Goal: Task Accomplishment & Management: Manage account settings

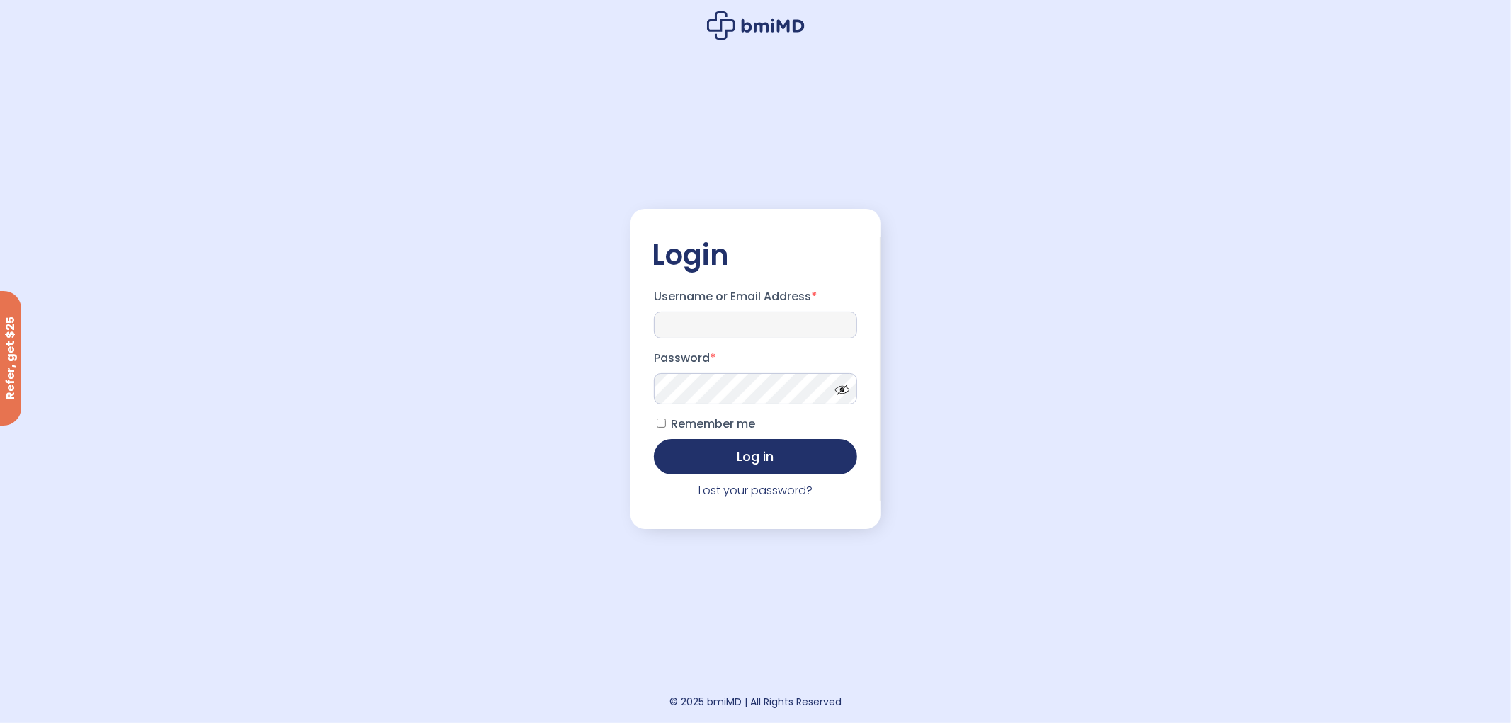
click at [739, 319] on input "Username or Email Address *" at bounding box center [756, 325] width 204 height 27
type input "**********"
click at [844, 391] on span at bounding box center [838, 386] width 21 height 11
click at [738, 455] on button "Log in" at bounding box center [756, 455] width 204 height 35
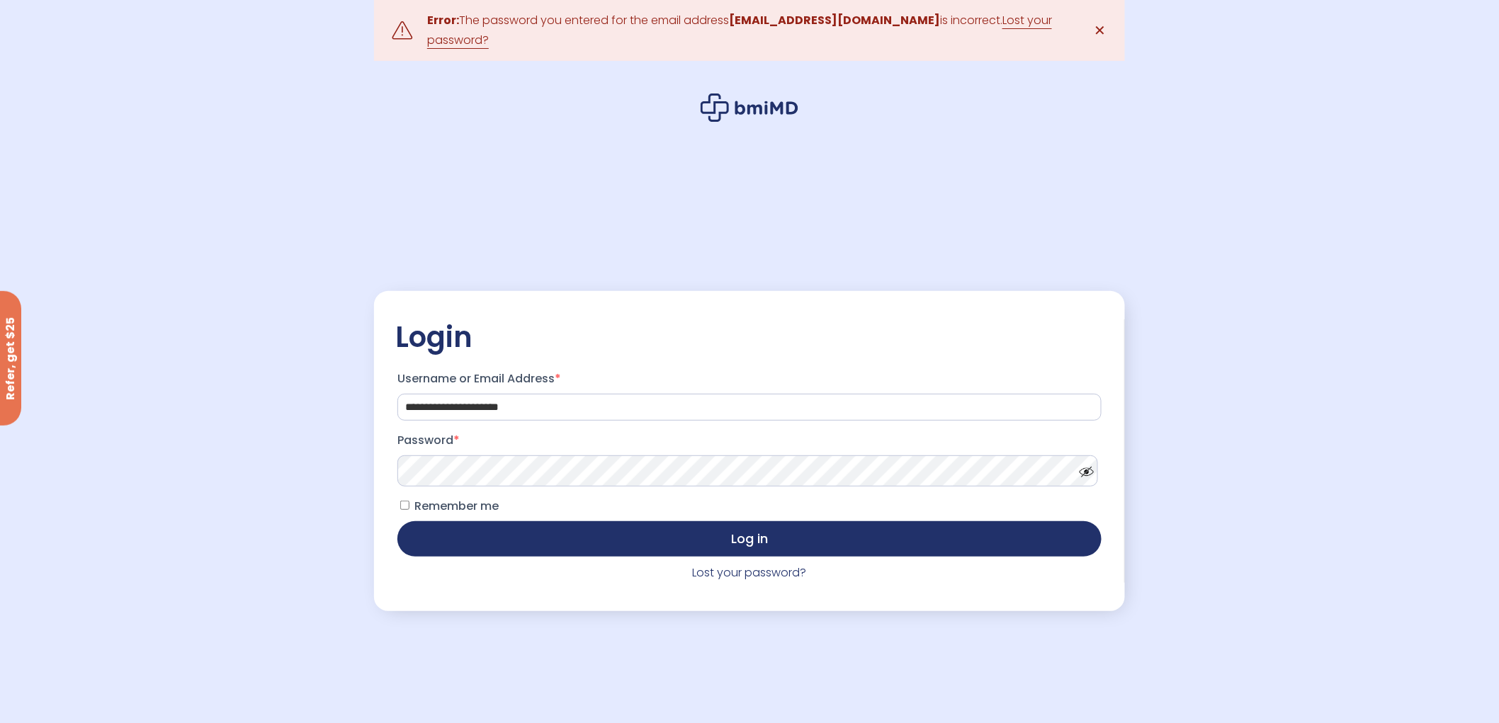
click at [1079, 463] on span at bounding box center [1082, 468] width 21 height 11
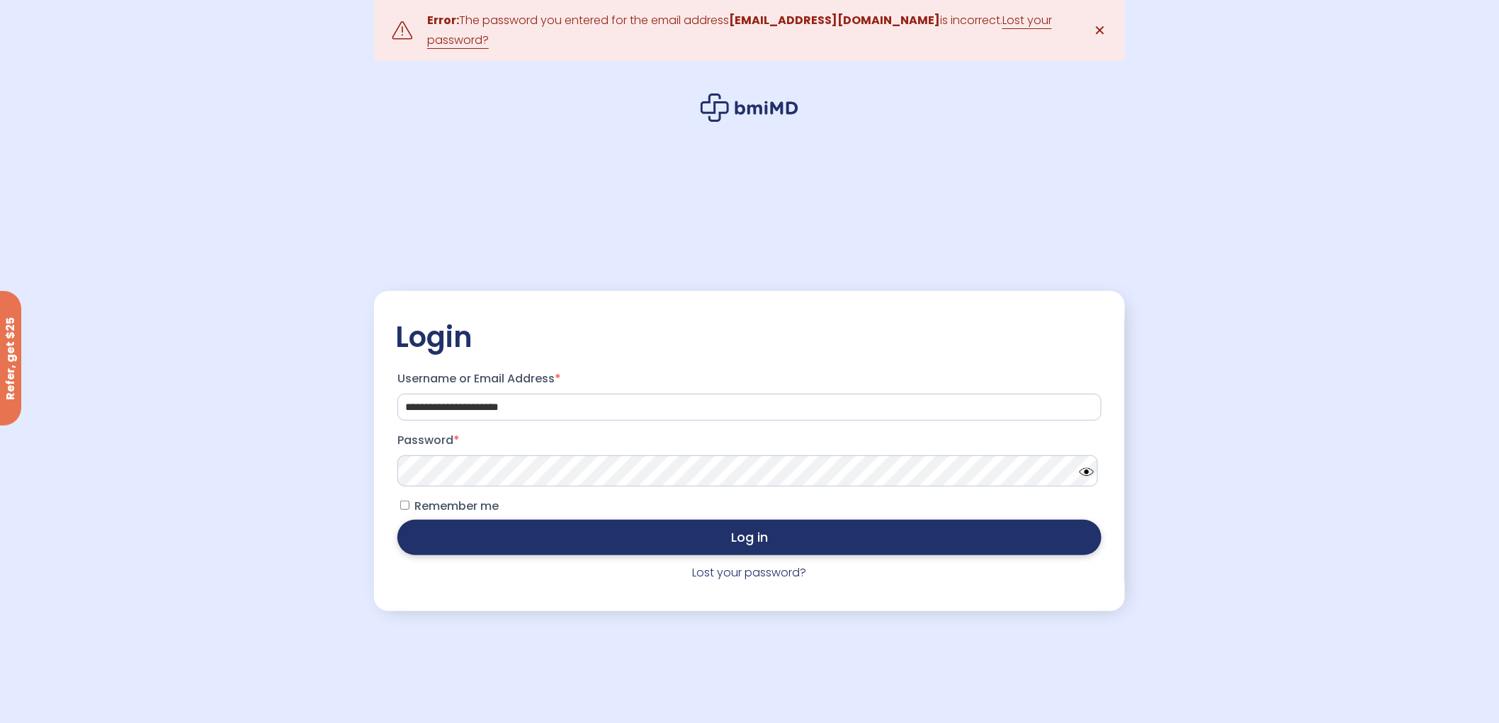
click at [683, 536] on button "Log in" at bounding box center [749, 537] width 704 height 35
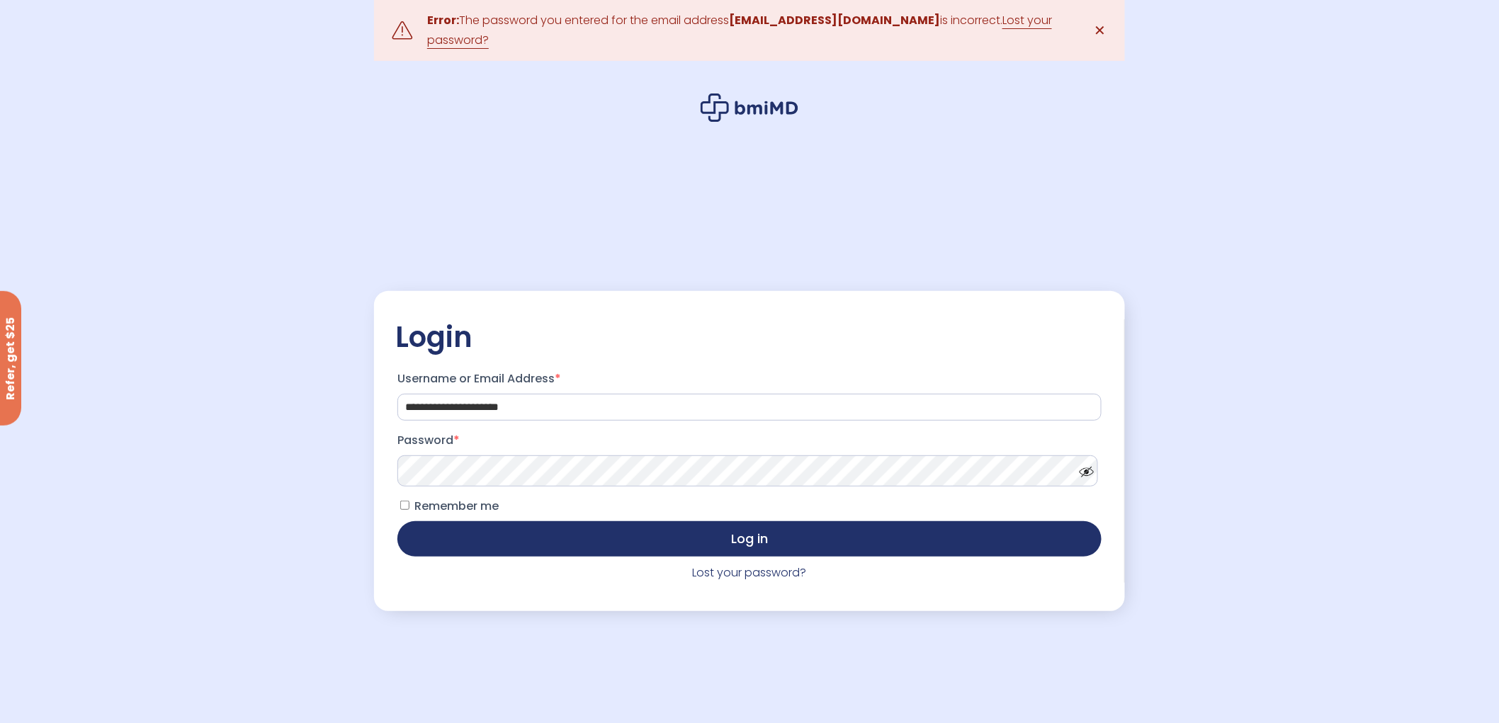
click at [1087, 463] on span at bounding box center [1082, 468] width 21 height 11
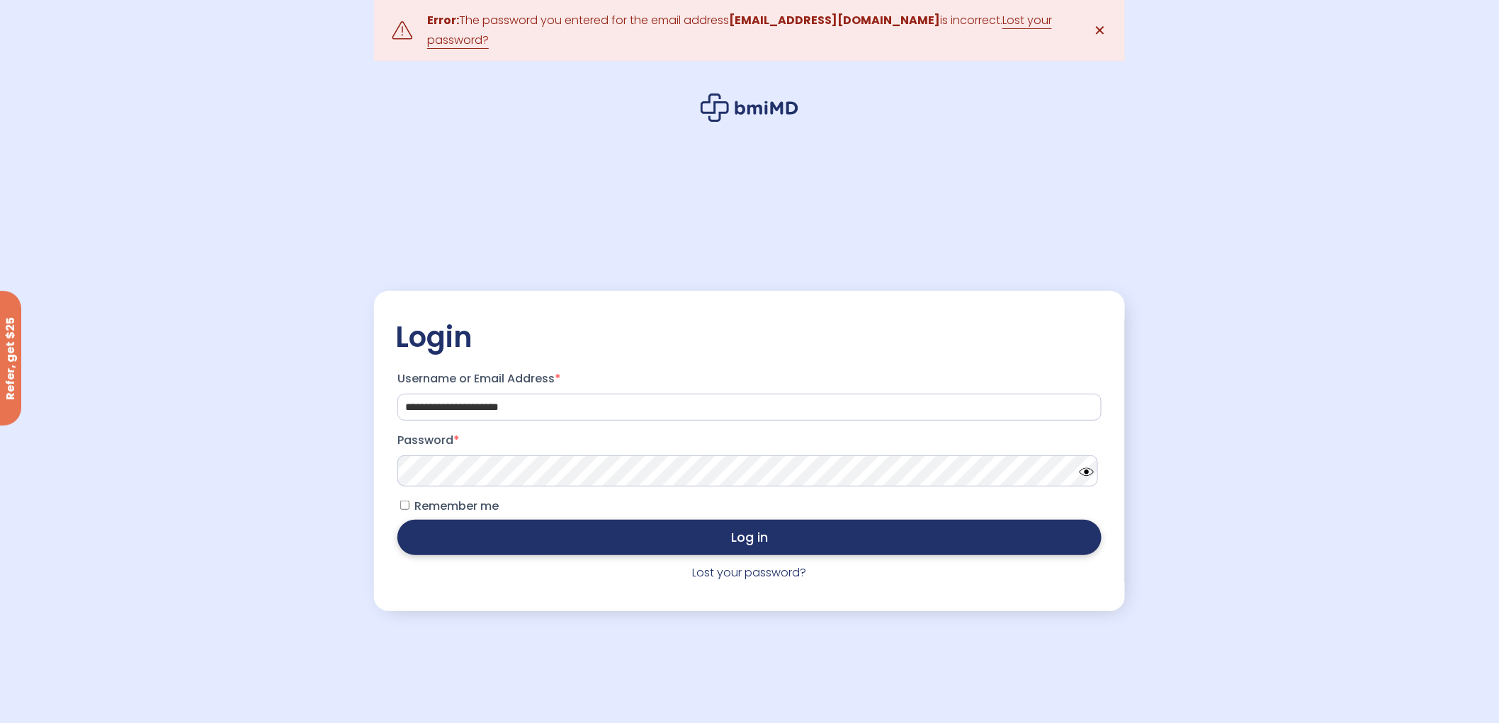
click at [727, 526] on button "Log in" at bounding box center [749, 537] width 704 height 35
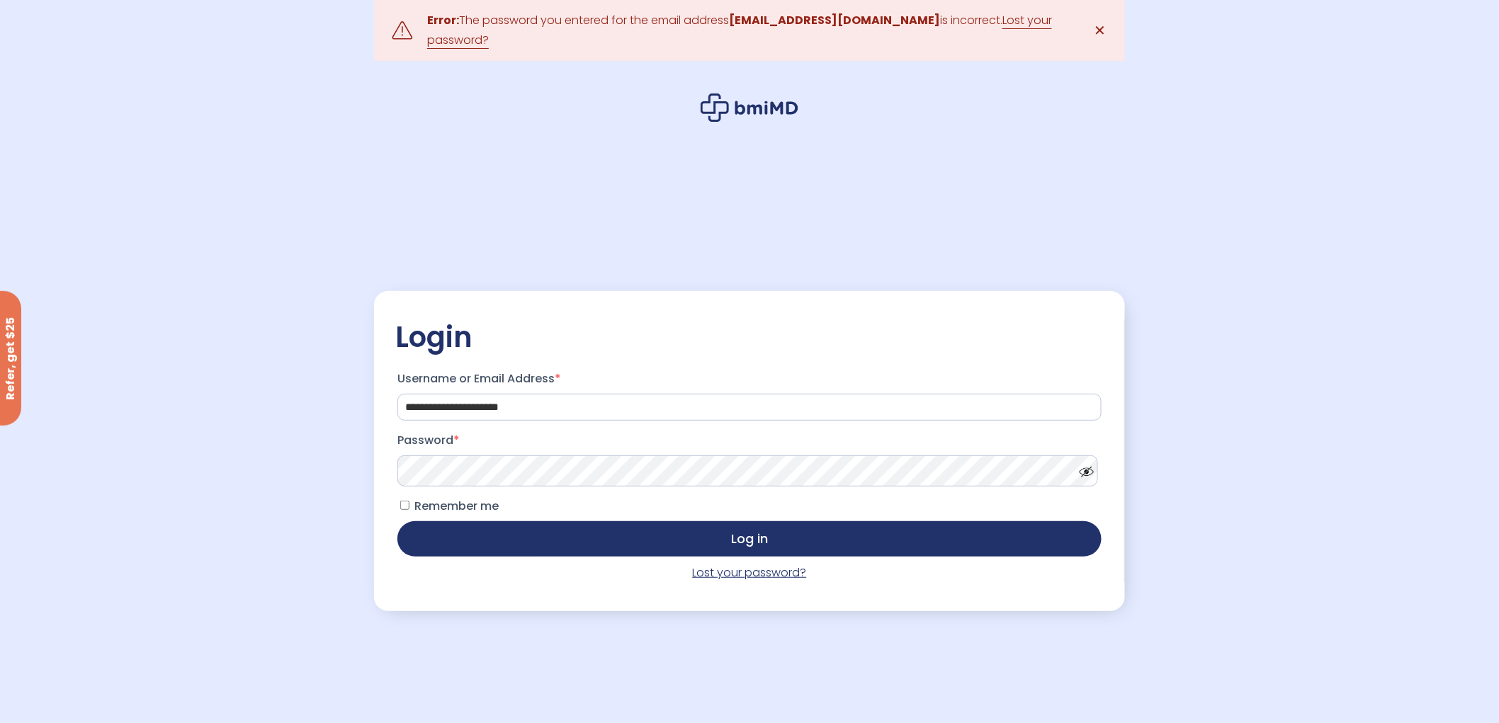
click at [731, 567] on link "Lost your password?" at bounding box center [750, 573] width 114 height 16
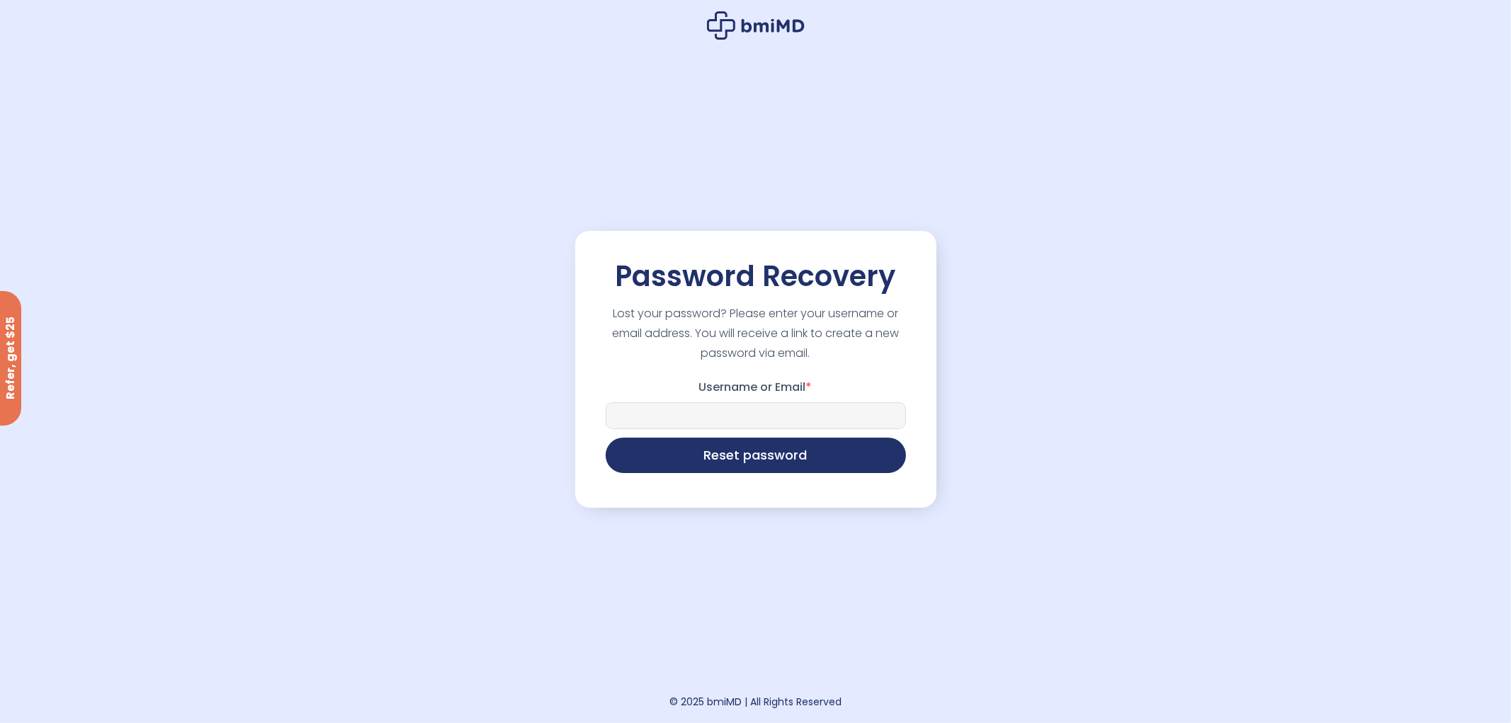
click at [769, 412] on input "Username or Email *" at bounding box center [756, 415] width 300 height 27
type input "**********"
click at [749, 451] on button "Reset password" at bounding box center [756, 453] width 300 height 35
